Goal: Transaction & Acquisition: Purchase product/service

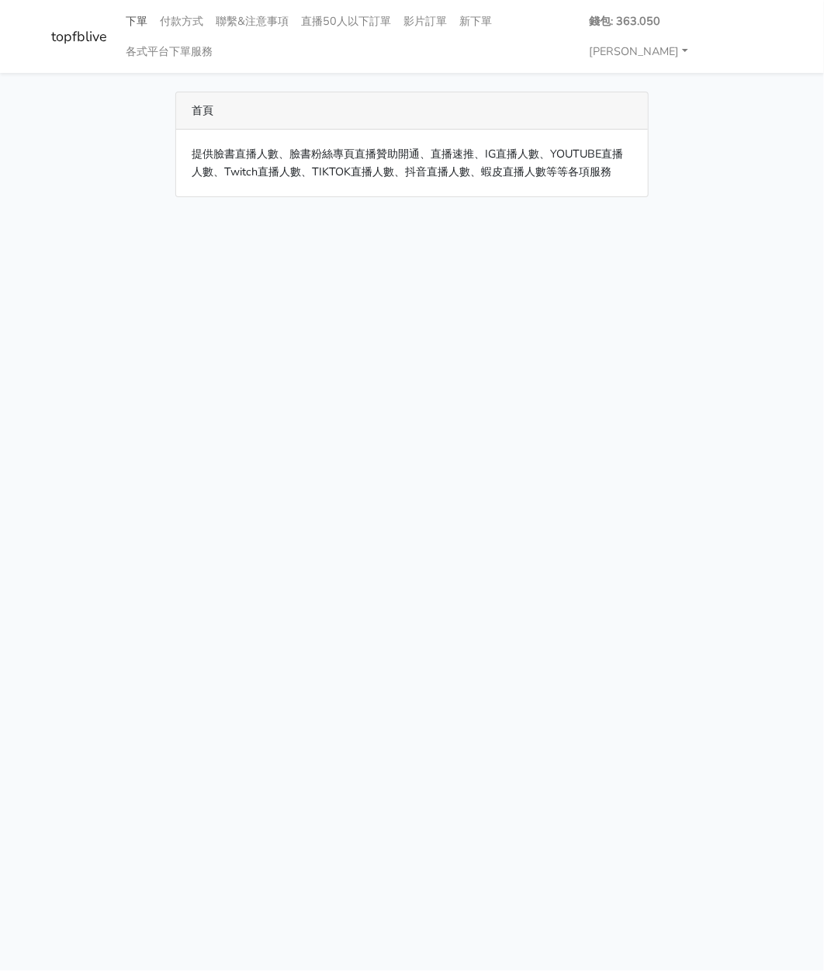
click at [139, 23] on link "下單" at bounding box center [136, 21] width 34 height 30
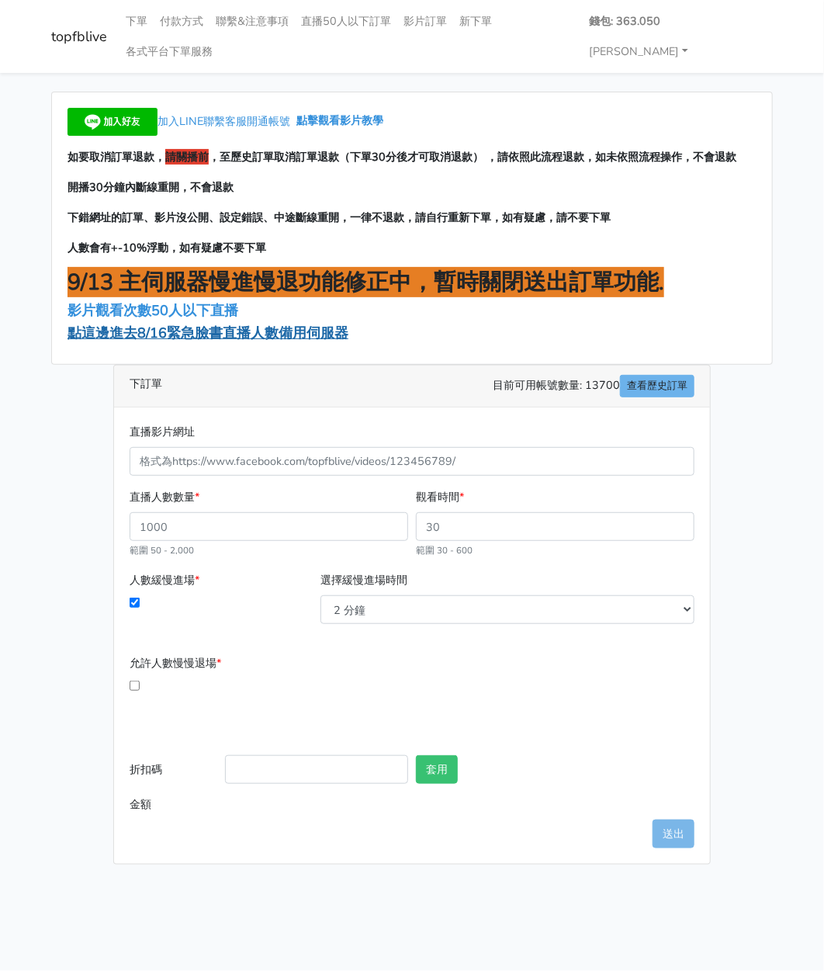
click at [238, 324] on span "點這邊進去8/16緊急臉書直播人數備用伺服器" at bounding box center [208, 333] width 281 height 19
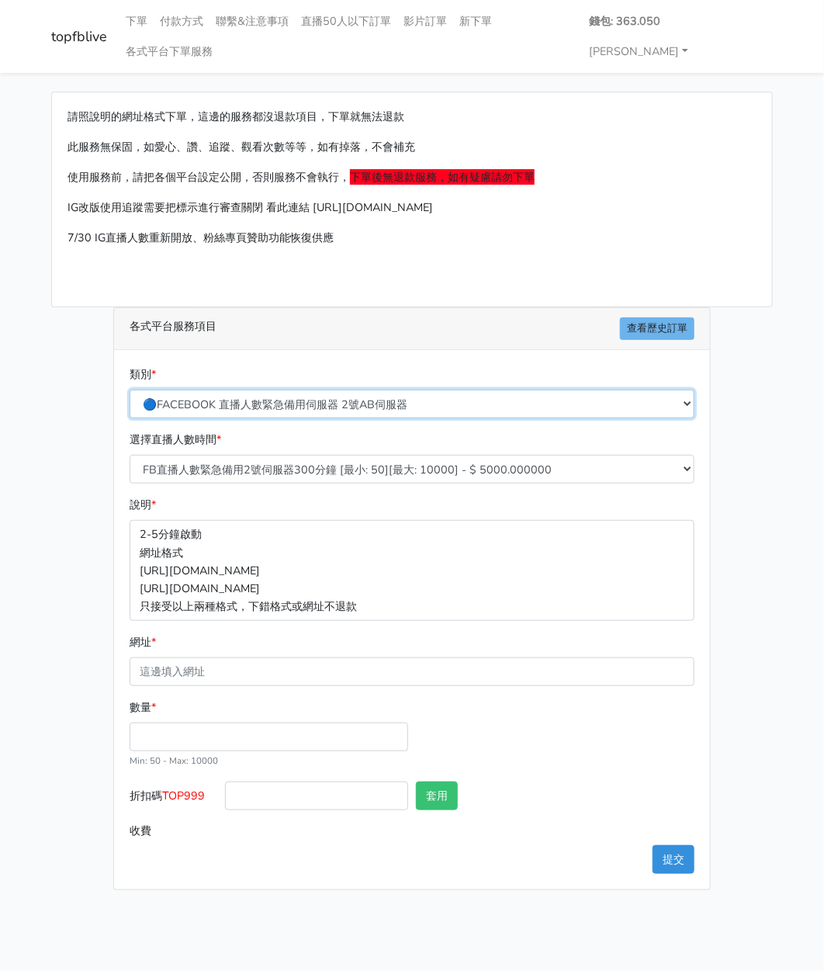
click at [260, 389] on select "🔵FACEBOOK 直播人數緊急備用伺服器 2號AB伺服器 🔵FACEBOOK 網軍專用貼文留言 安全保密 🔵FACEBOOK 直播人數緊急備用伺服器 J1 …" at bounding box center [412, 403] width 565 height 29
select select "3/26熱門平台服務台灣粉絲IG YT FB TIKTOK"
click at [130, 389] on select "🔵FACEBOOK 直播人數緊急備用伺服器 2號AB伺服器 🔵FACEBOOK 網軍專用貼文留言 安全保密 🔵FACEBOOK 直播人數緊急備用伺服器 J1 …" at bounding box center [412, 403] width 565 height 29
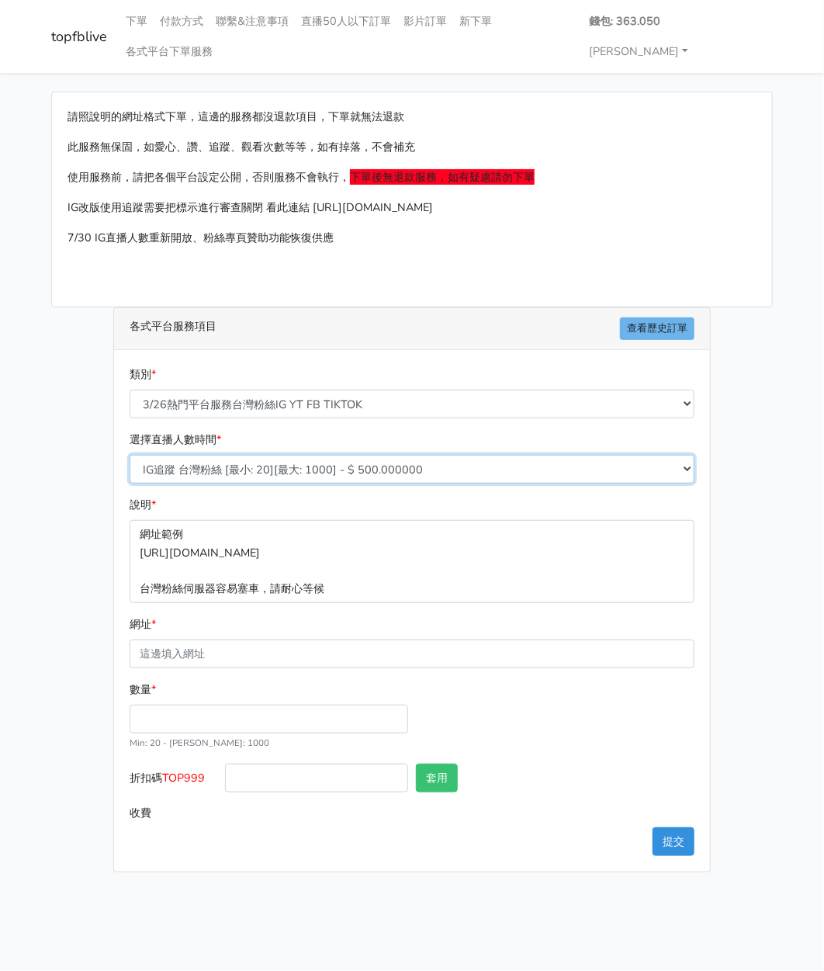
click at [239, 455] on select "IG追蹤 台灣粉絲 [最小: 20][最大: 1000] - $ 500.000000 IG愛心 台灣粉絲 [最小: 20][最大: 1000] - $ 35…" at bounding box center [412, 469] width 565 height 29
select select "669"
click at [130, 455] on select "IG追蹤 台灣粉絲 [最小: 20][最大: 1000] - $ 500.000000 IG愛心 台灣粉絲 [最小: 20][最大: 1000] - $ 35…" at bounding box center [412, 469] width 565 height 29
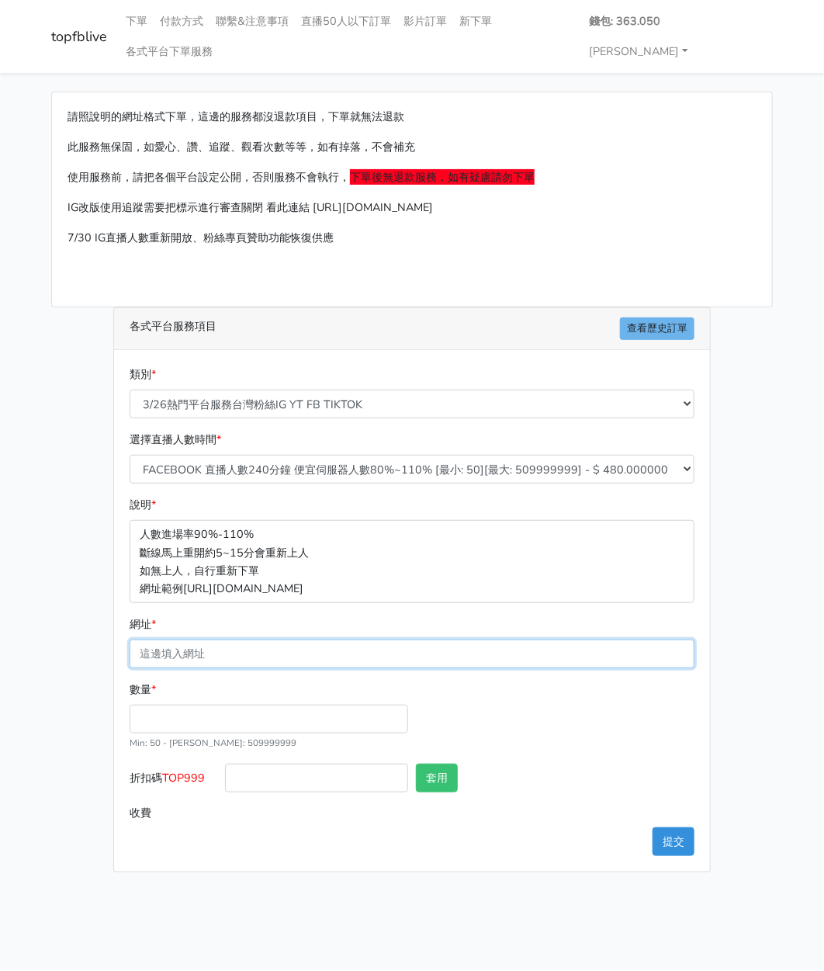
click at [177, 639] on input "網址 *" at bounding box center [412, 653] width 565 height 29
paste input "[URL][DOMAIN_NAME][DOMAIN_NAME]"
type input "[URL][DOMAIN_NAME][DOMAIN_NAME]"
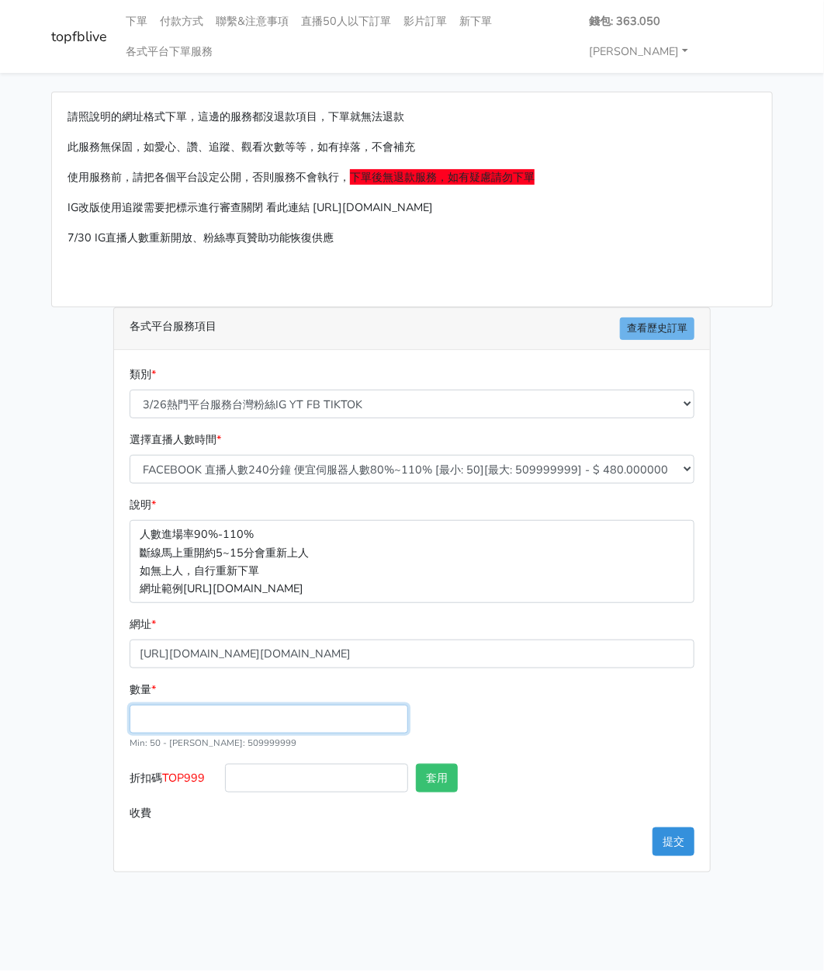
click at [166, 704] on input "數量 *" at bounding box center [269, 718] width 279 height 29
type input "100"
type input "48.000"
drag, startPoint x: 210, startPoint y: 746, endPoint x: 164, endPoint y: 747, distance: 45.8
click at [164, 763] on label "折扣碼 TOP999" at bounding box center [173, 780] width 95 height 35
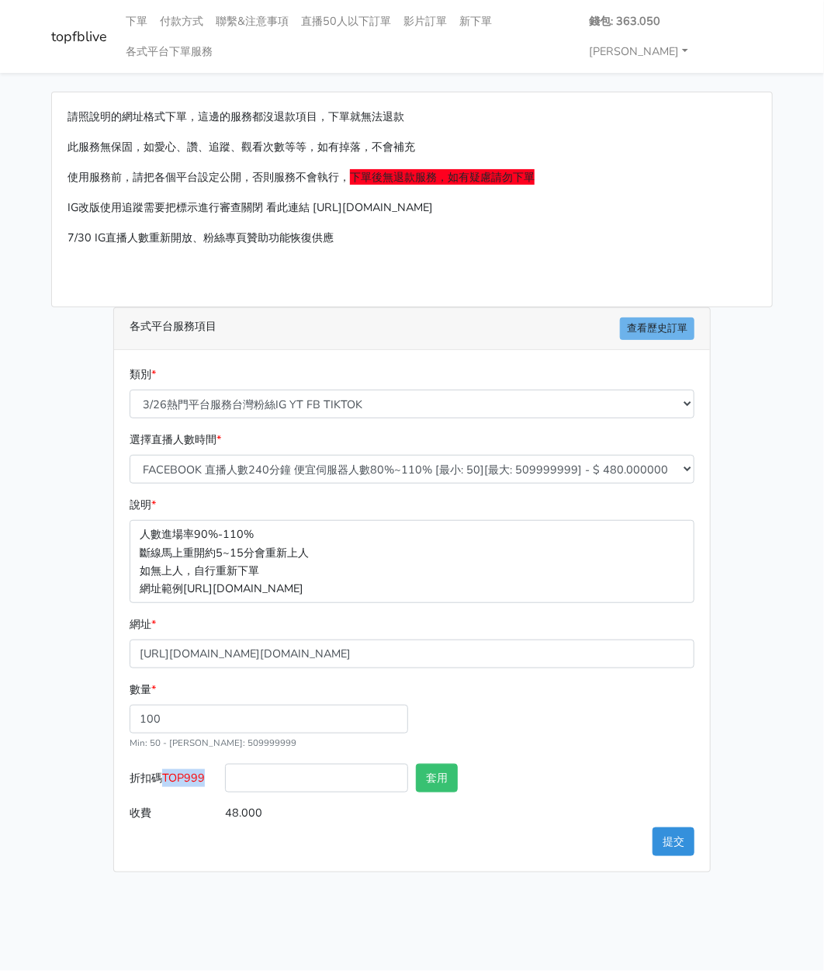
copy span "TOP999"
click at [268, 763] on input "折扣碼 TOP999" at bounding box center [316, 777] width 183 height 29
paste input "TOP999"
type input "TOP999"
click at [438, 763] on button "套用" at bounding box center [437, 777] width 42 height 29
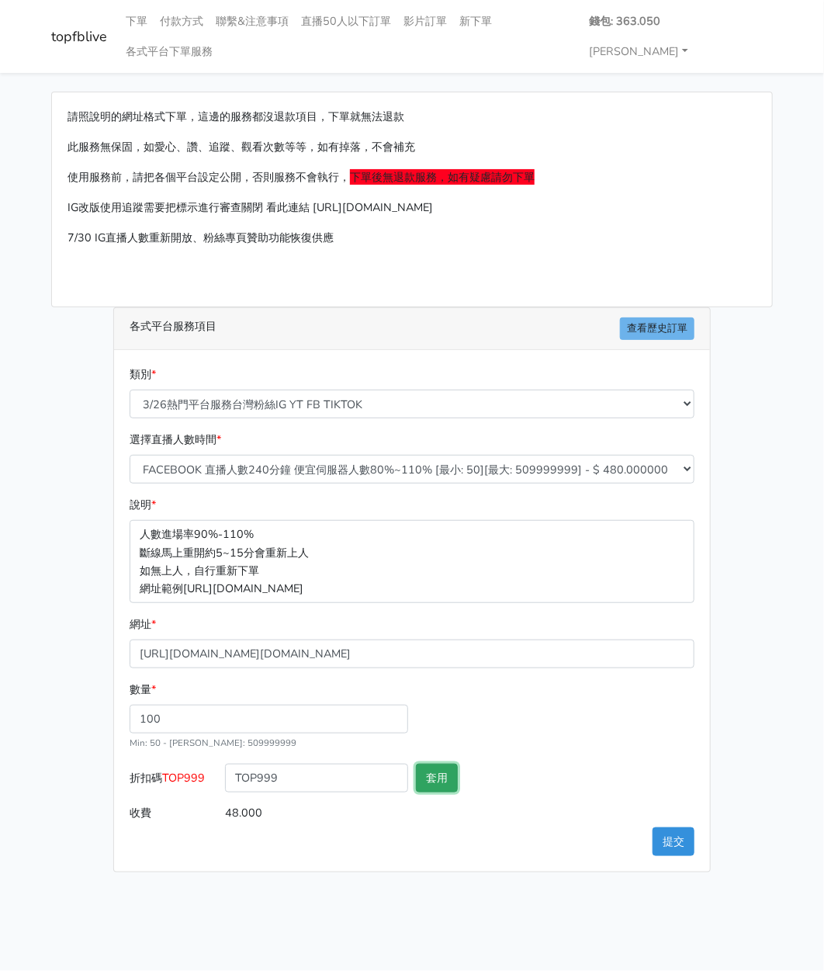
type input "套用失敗"
click at [680, 825] on div "類別 * 🔵FACEBOOK 直播人數緊急備用伺服器 2號AB伺服器 🔵FACEBOOK 網軍專用貼文留言 安全保密 🔵FACEBOOK 直播人數緊急備用伺服…" at bounding box center [412, 610] width 596 height 521
click at [670, 827] on button "提交" at bounding box center [674, 841] width 42 height 29
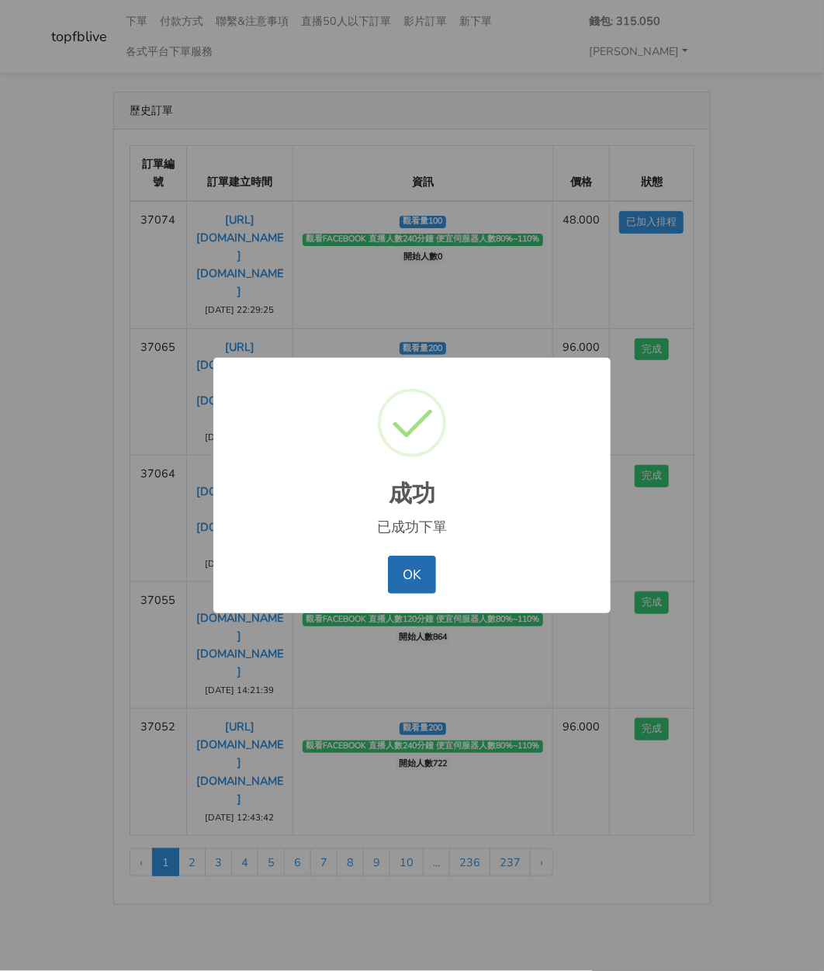
click at [427, 566] on button "OK" at bounding box center [411, 574] width 47 height 37
